Goal: Task Accomplishment & Management: Manage account settings

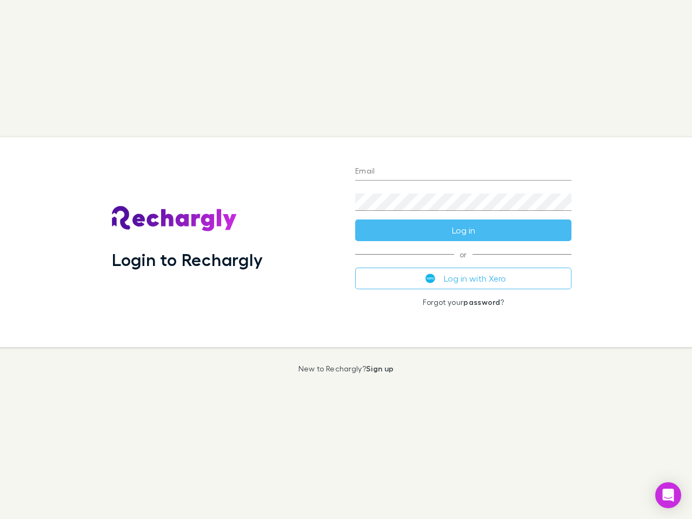
click at [346, 260] on div "Login to Rechargly" at bounding box center [224, 242] width 243 height 210
click at [463, 172] on input "Email" at bounding box center [463, 171] width 216 height 17
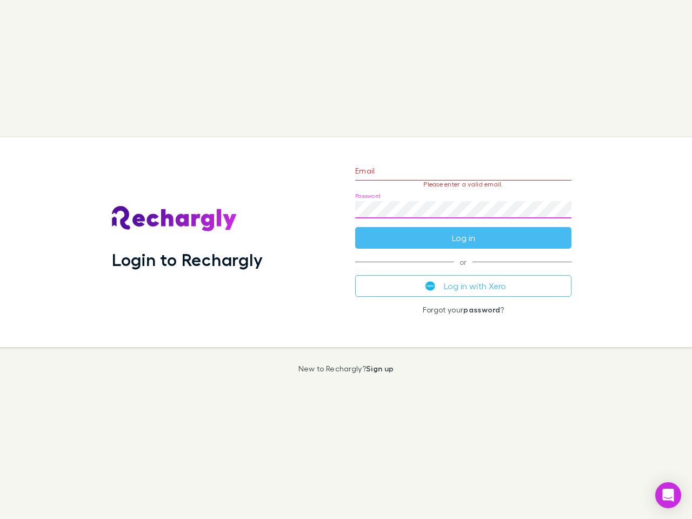
click at [463, 230] on form "Email Please enter a valid email. Password Log in" at bounding box center [463, 202] width 216 height 94
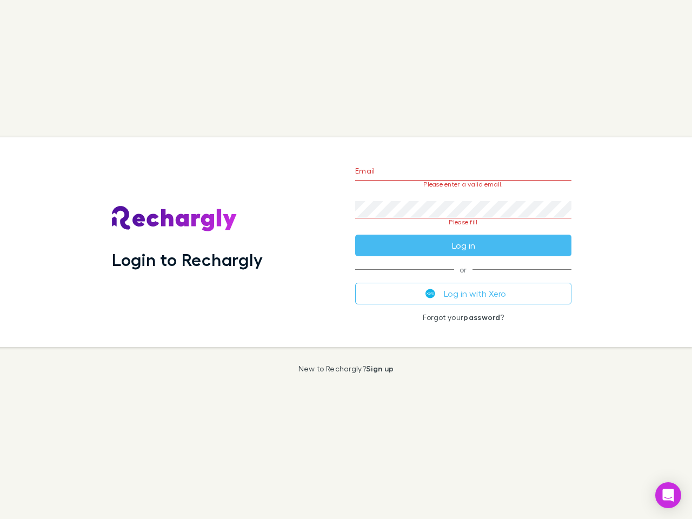
click at [463, 278] on div "Email Please enter a valid email. Password Please fill Log in or Log in with Xe…" at bounding box center [464, 242] width 234 height 210
click at [668, 495] on icon "Open Intercom Messenger" at bounding box center [668, 495] width 11 height 13
